Goal: Find specific page/section: Find specific page/section

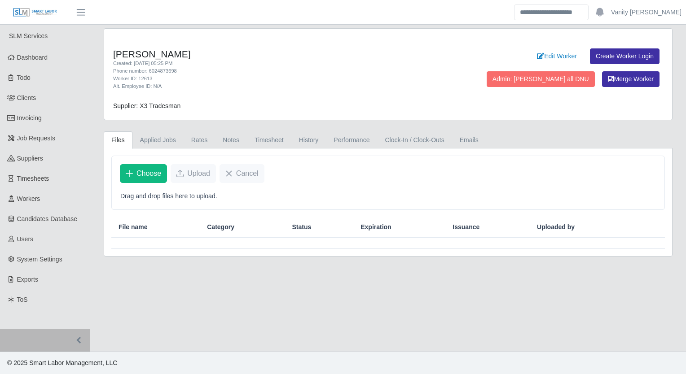
drag, startPoint x: 160, startPoint y: 290, endPoint x: 184, endPoint y: 175, distance: 117.9
click at [160, 290] on main "Jemal Hagos Created: 07/09/2024 05:25 PM Phone number: 6024873698 Worker ID: 12…" at bounding box center [388, 188] width 596 height 327
click at [222, 138] on link "Notes" at bounding box center [231, 141] width 32 height 18
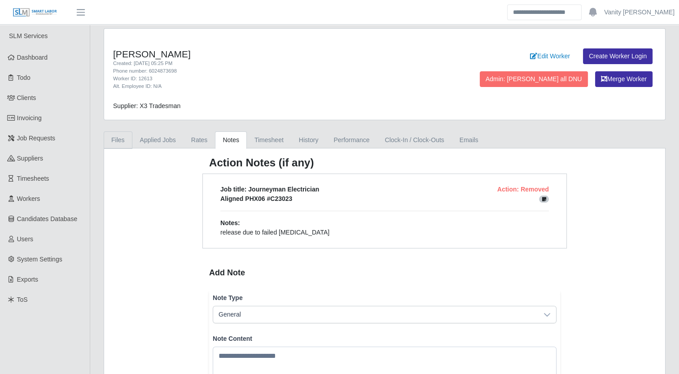
click at [128, 139] on link "Files" at bounding box center [118, 141] width 29 height 18
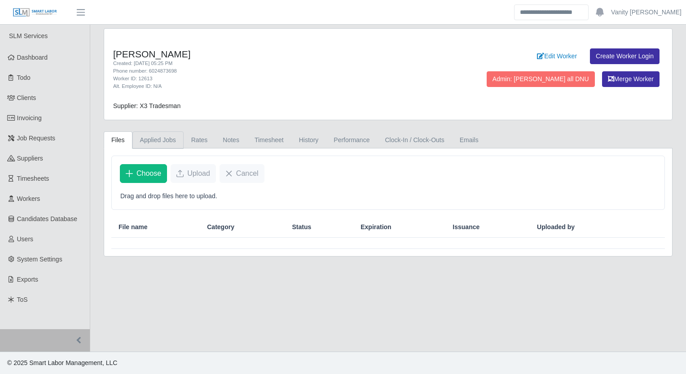
click at [147, 139] on link "Applied Jobs" at bounding box center [157, 141] width 51 height 18
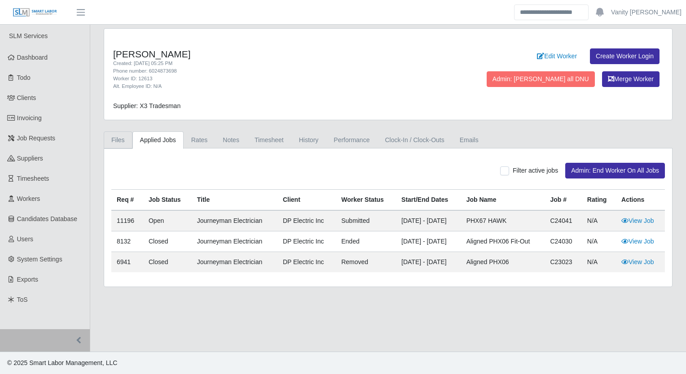
click at [118, 132] on link "Files" at bounding box center [118, 141] width 29 height 18
click at [112, 140] on link "Files" at bounding box center [118, 141] width 29 height 18
